Goal: Purchase product/service

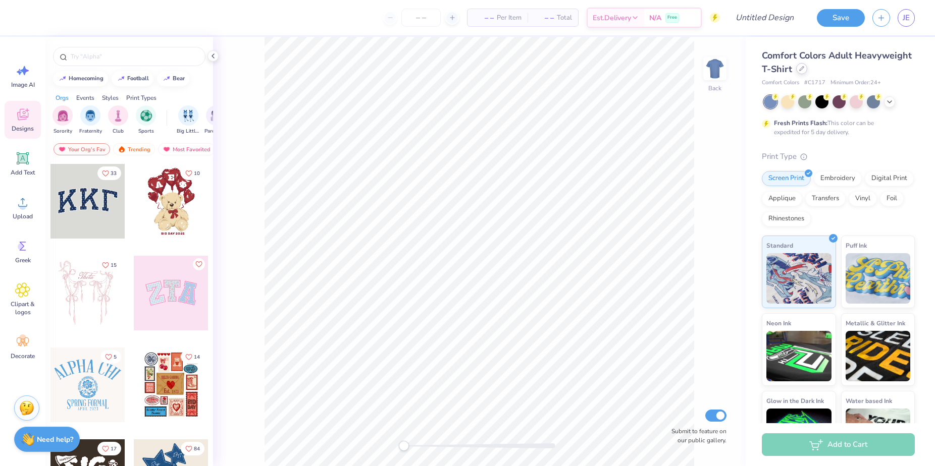
click at [804, 68] on icon at bounding box center [801, 68] width 5 height 5
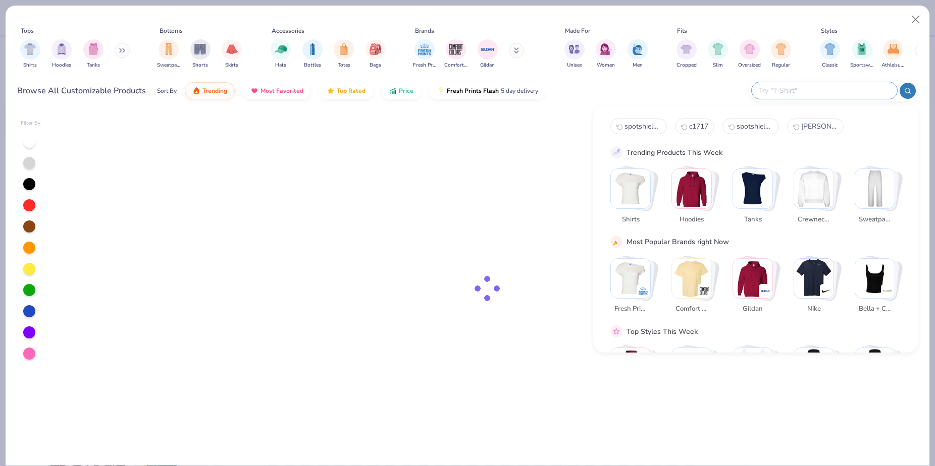
click at [833, 89] on input "text" at bounding box center [823, 91] width 132 height 12
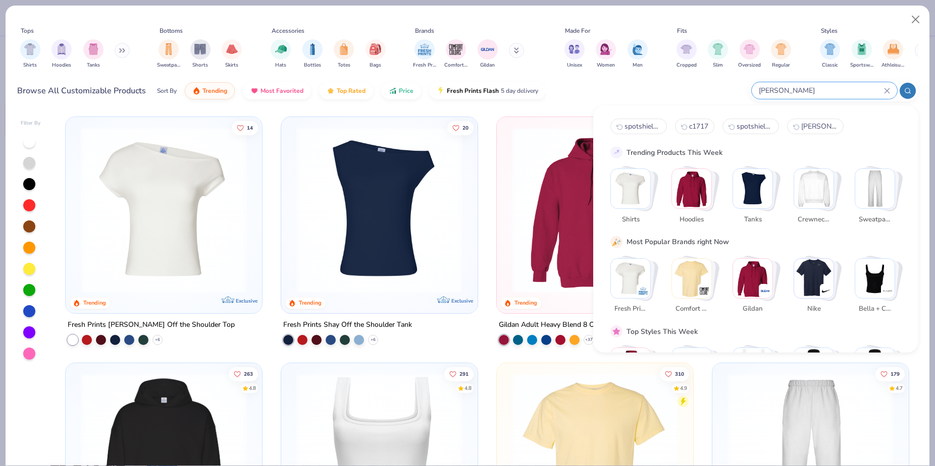
type input "[PERSON_NAME]"
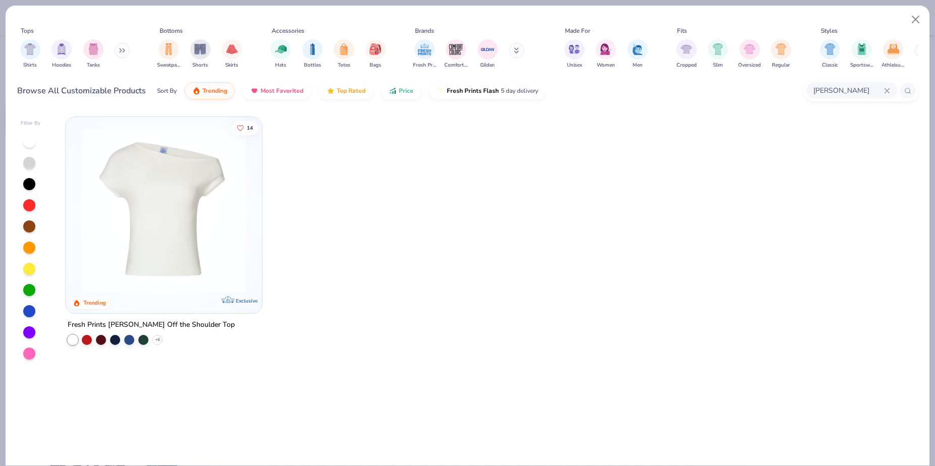
click at [171, 189] on img at bounding box center [164, 210] width 176 height 166
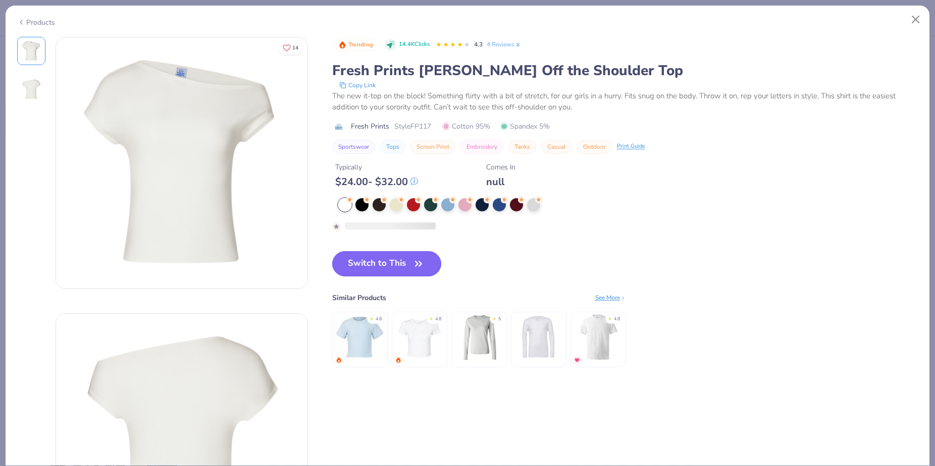
click at [388, 258] on button "Switch to This" at bounding box center [387, 263] width 110 height 25
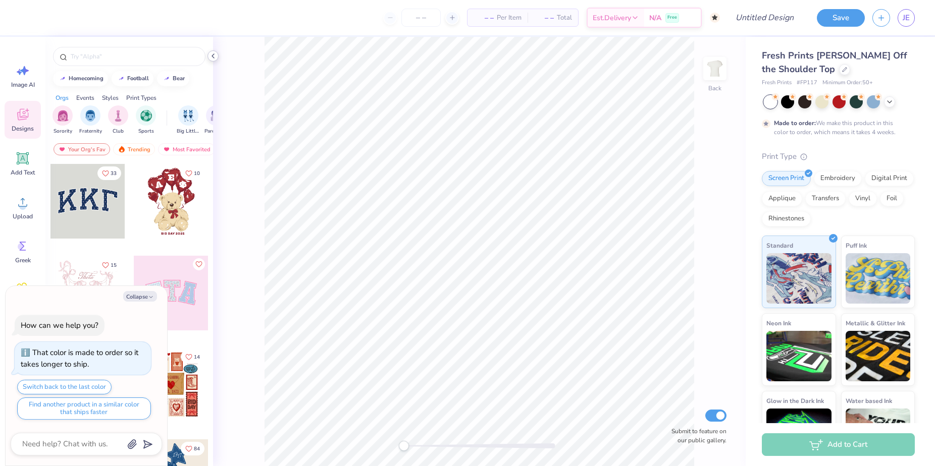
click at [216, 53] on icon at bounding box center [213, 56] width 8 height 8
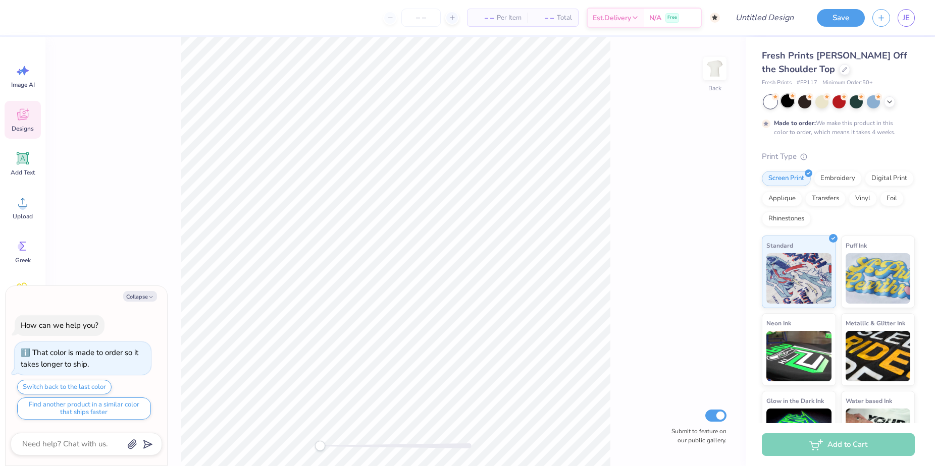
click at [785, 104] on div at bounding box center [787, 100] width 13 height 13
click at [142, 294] on button "Collapse" at bounding box center [140, 296] width 34 height 11
type textarea "x"
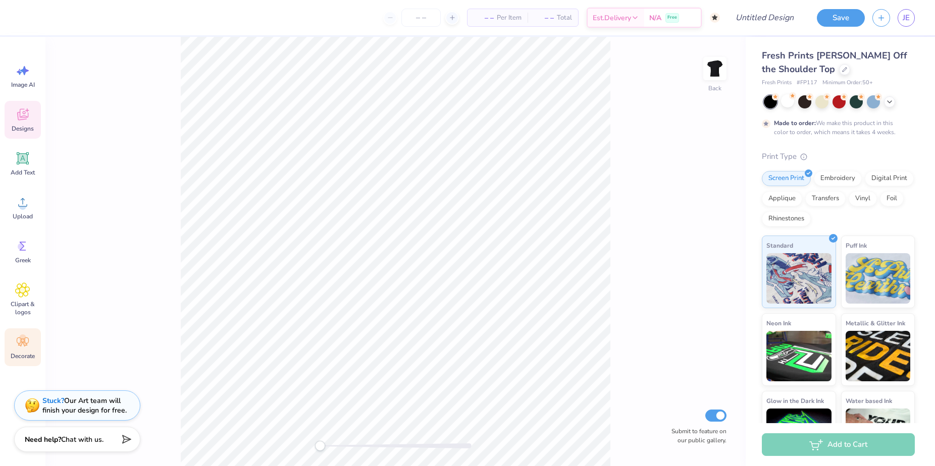
click at [23, 340] on circle at bounding box center [22, 338] width 7 height 7
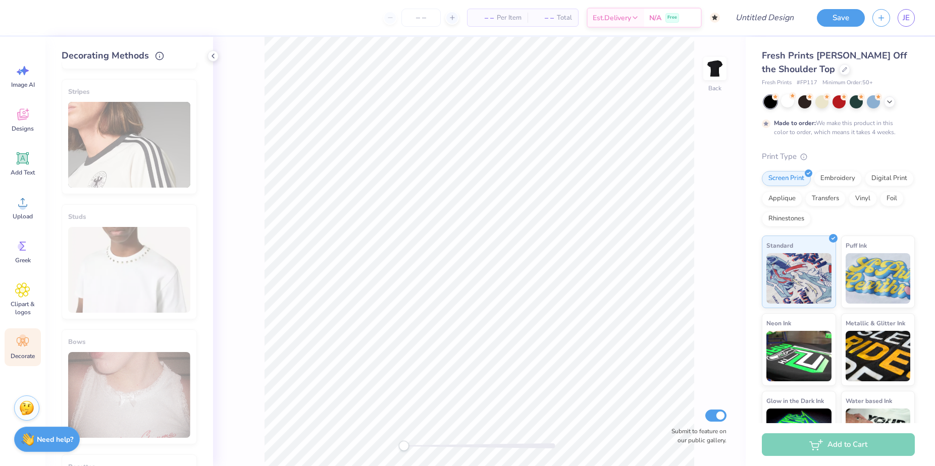
scroll to position [378, 0]
